Goal: Information Seeking & Learning: Learn about a topic

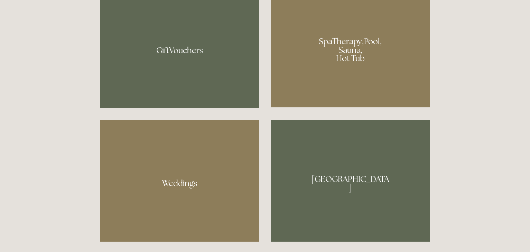
scroll to position [556, 0]
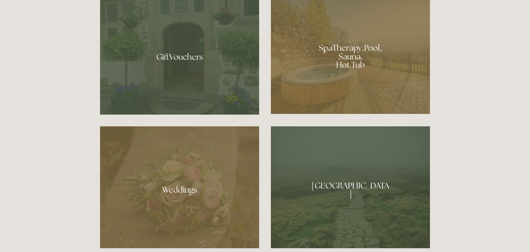
click at [348, 59] on div at bounding box center [350, 54] width 159 height 120
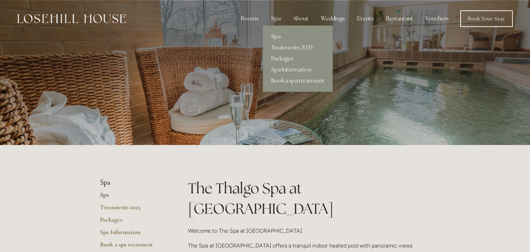
click at [278, 20] on div "Spa" at bounding box center [276, 19] width 20 height 14
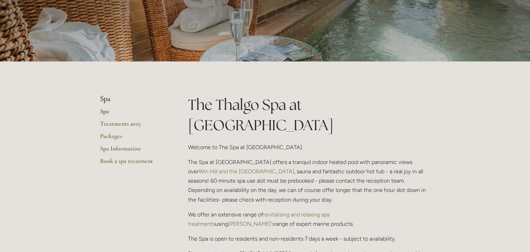
scroll to position [84, 0]
